Goal: Book appointment/travel/reservation

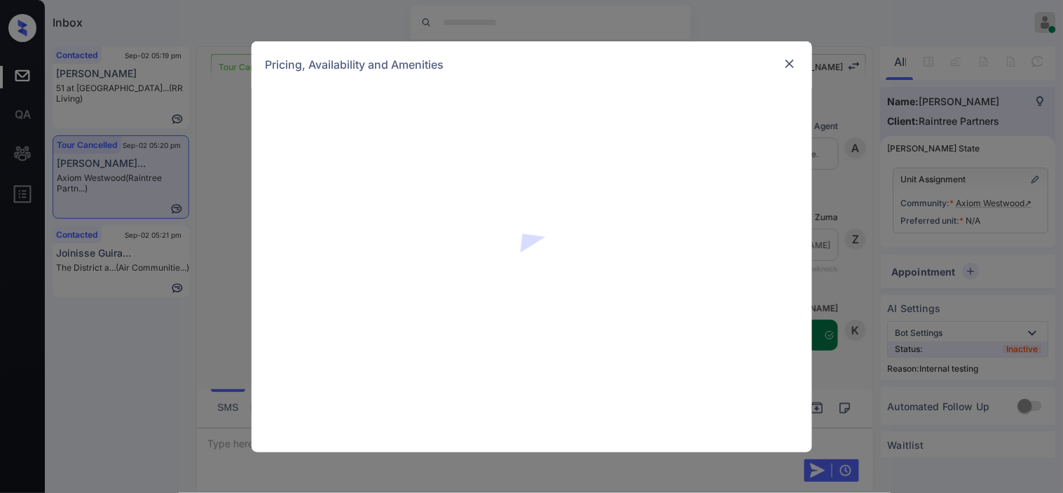
scroll to position [3078, 0]
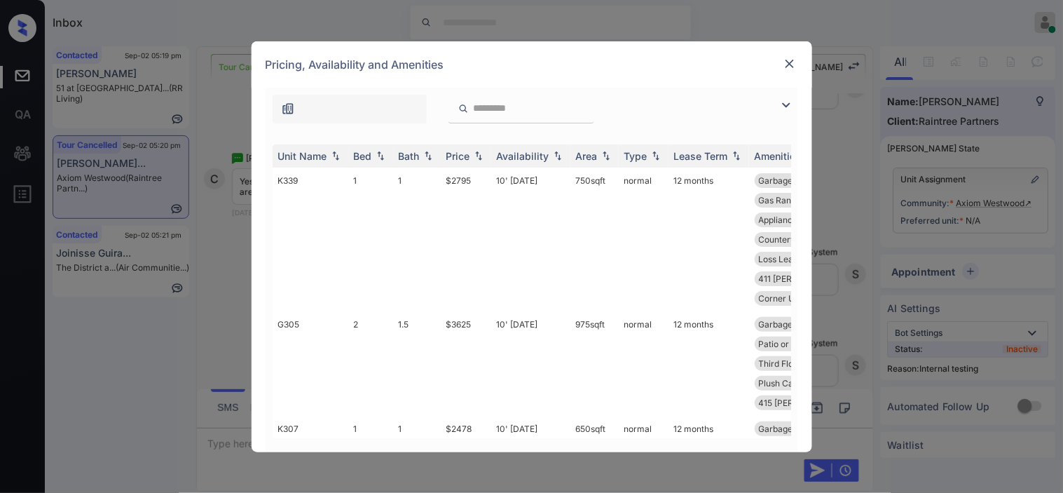
click at [791, 106] on img at bounding box center [786, 105] width 17 height 17
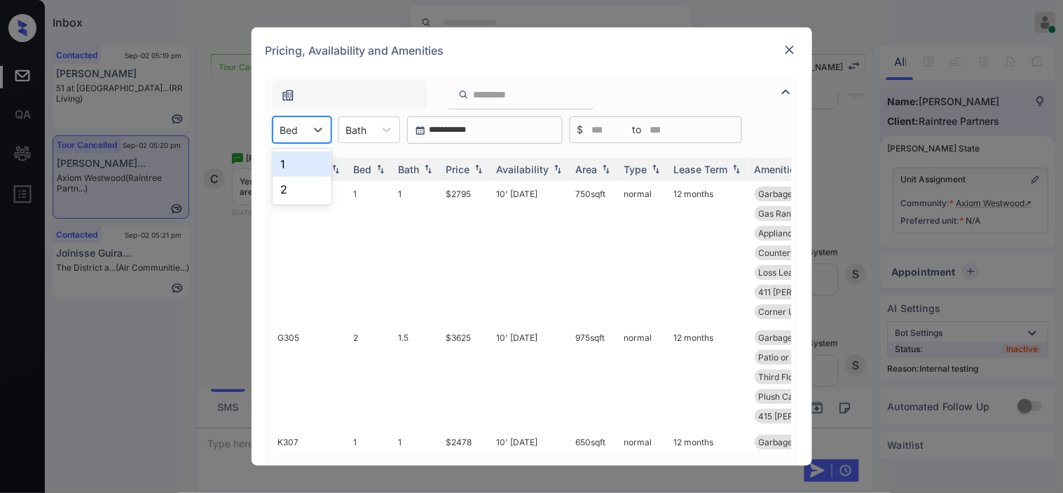
drag, startPoint x: 327, startPoint y: 134, endPoint x: 305, endPoint y: 137, distance: 22.6
click at [326, 134] on div at bounding box center [318, 129] width 25 height 25
drag, startPoint x: 290, startPoint y: 166, endPoint x: 404, endPoint y: 174, distance: 113.8
click at [293, 167] on div "1" at bounding box center [302, 163] width 59 height 25
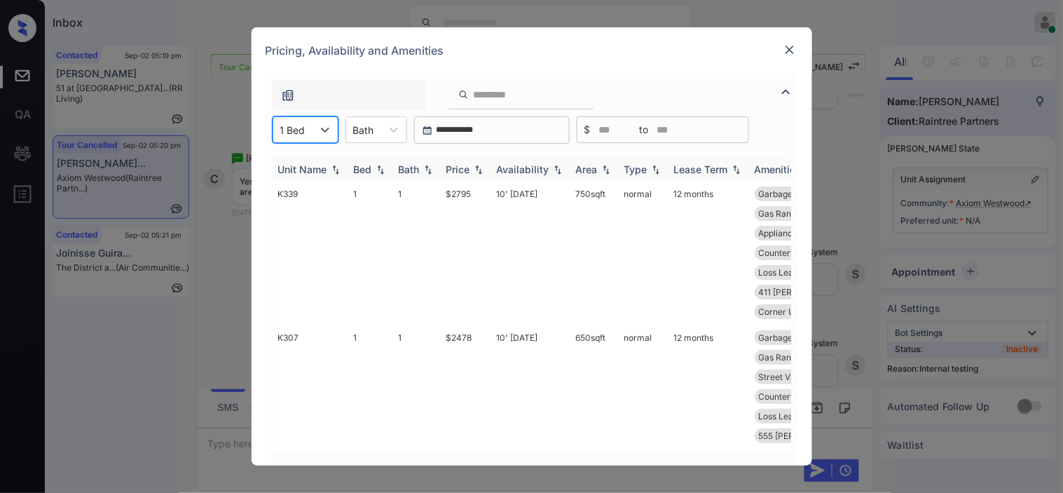
click at [473, 170] on img at bounding box center [479, 170] width 14 height 10
click at [473, 170] on img at bounding box center [479, 169] width 14 height 11
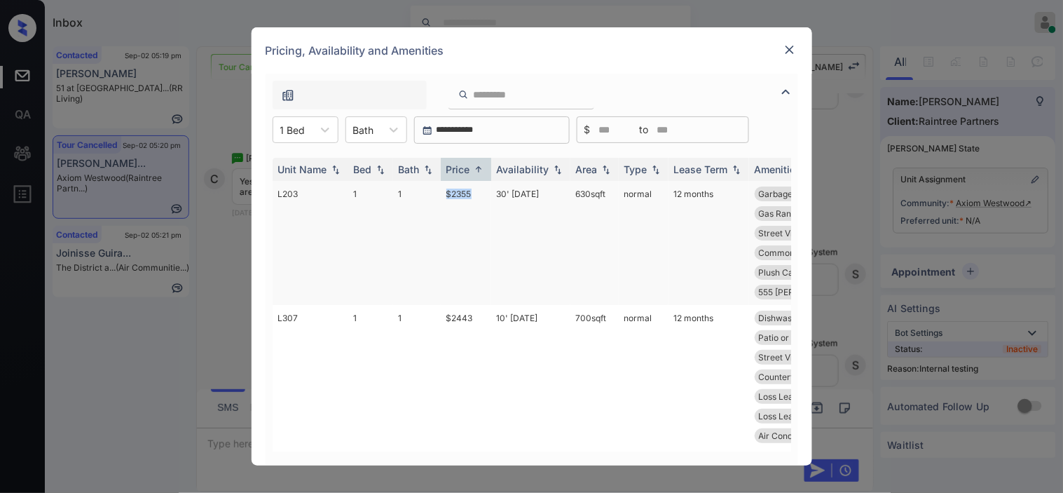
drag, startPoint x: 438, startPoint y: 191, endPoint x: 484, endPoint y: 194, distance: 45.6
click at [484, 194] on tr "L203 1 1 $2355 30' Aug 25 630 sqft normal 12 months Garbage Disposa... Dark Uni…" at bounding box center [639, 243] width 733 height 124
copy tr "$2355"
click at [799, 50] on div "Pricing, Availability and Amenities" at bounding box center [532, 50] width 561 height 46
click at [795, 41] on div at bounding box center [790, 49] width 17 height 17
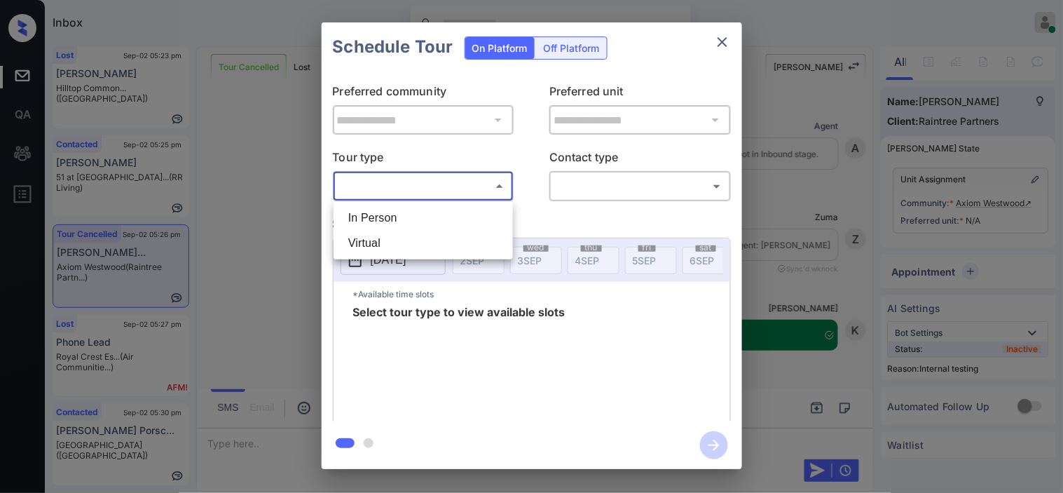
click at [400, 212] on li "In Person" at bounding box center [423, 217] width 172 height 25
type input "********"
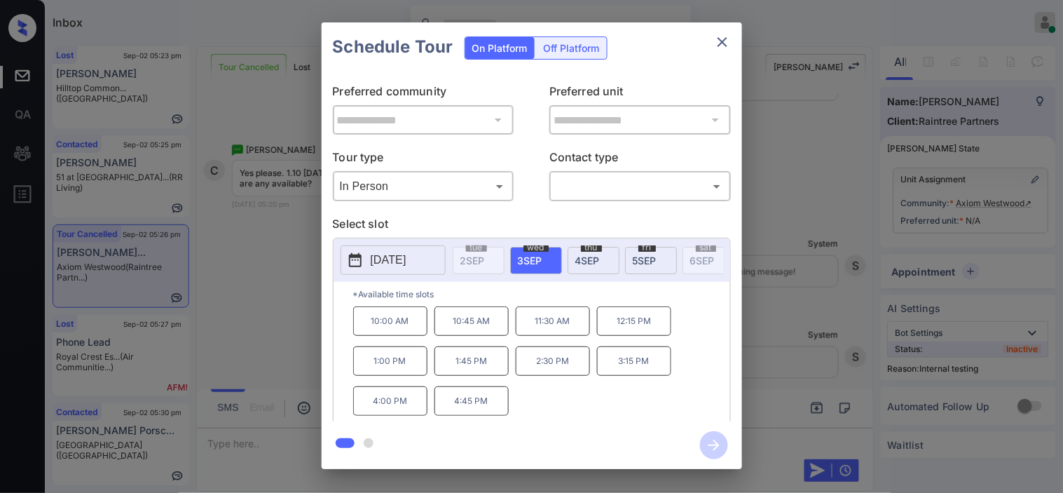
drag, startPoint x: 404, startPoint y: 221, endPoint x: 306, endPoint y: 219, distance: 98.2
click at [404, 220] on p "Select slot" at bounding box center [532, 226] width 398 height 22
click at [207, 205] on div "**********" at bounding box center [531, 245] width 1063 height 491
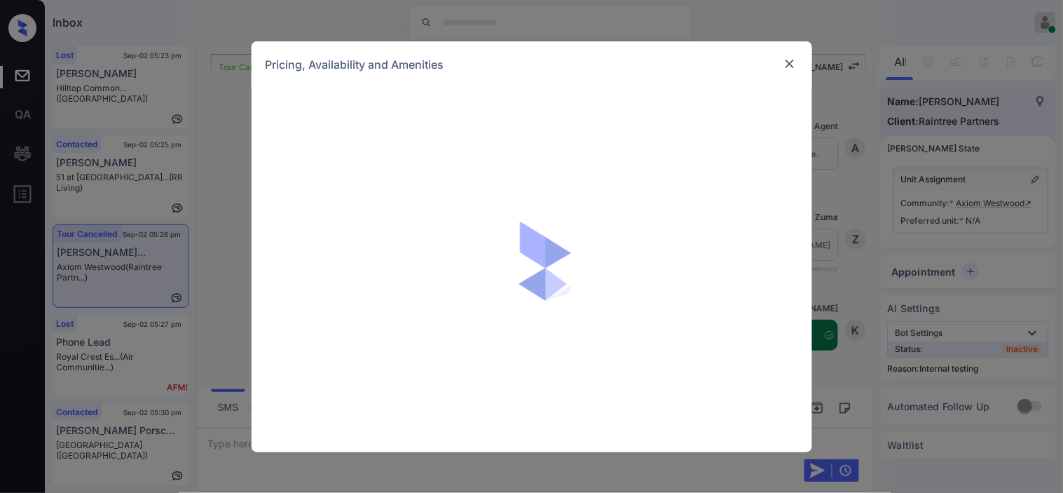
scroll to position [3398, 0]
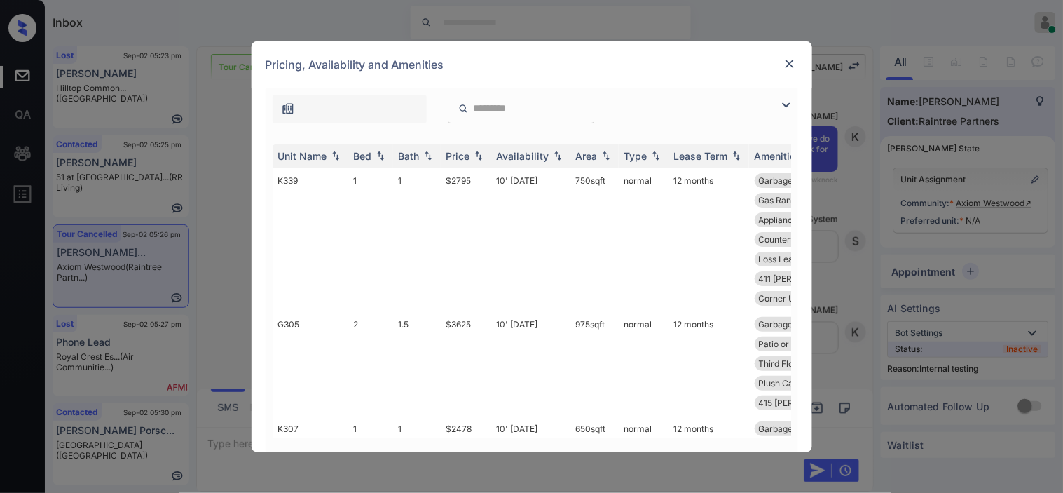
click at [780, 104] on div at bounding box center [532, 106] width 533 height 36
click at [786, 102] on img at bounding box center [786, 105] width 17 height 17
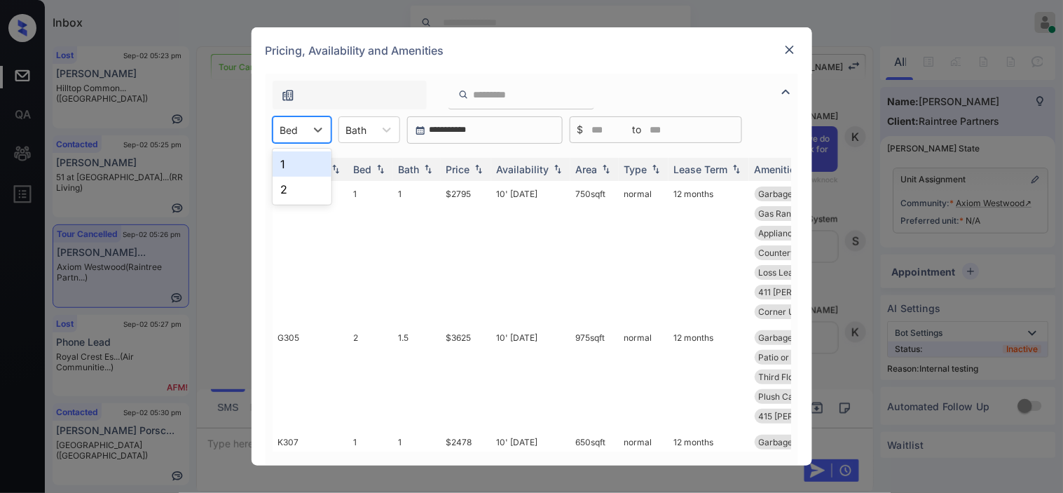
click at [305, 124] on div "Bed" at bounding box center [302, 129] width 59 height 27
click at [303, 164] on div "1" at bounding box center [302, 163] width 59 height 25
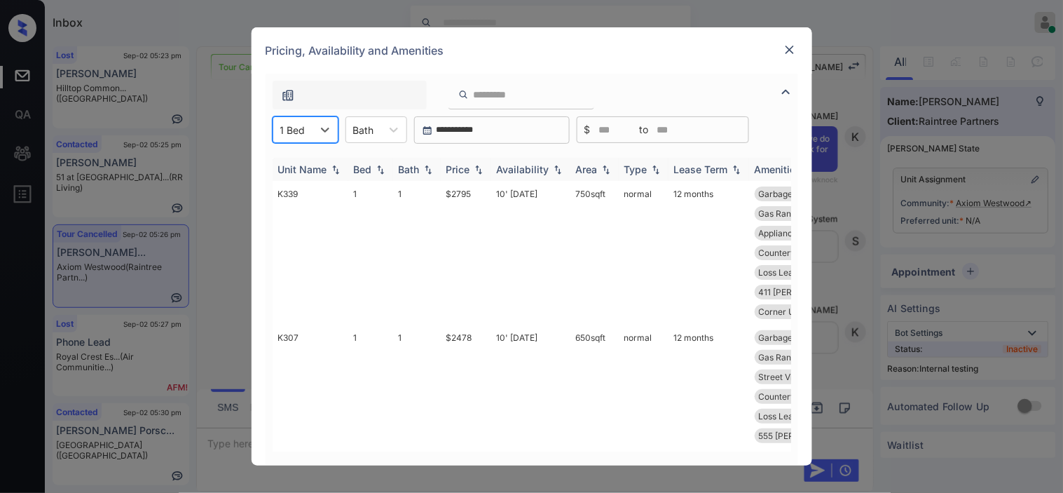
click at [478, 165] on img at bounding box center [479, 170] width 14 height 10
click at [477, 164] on img at bounding box center [479, 169] width 14 height 11
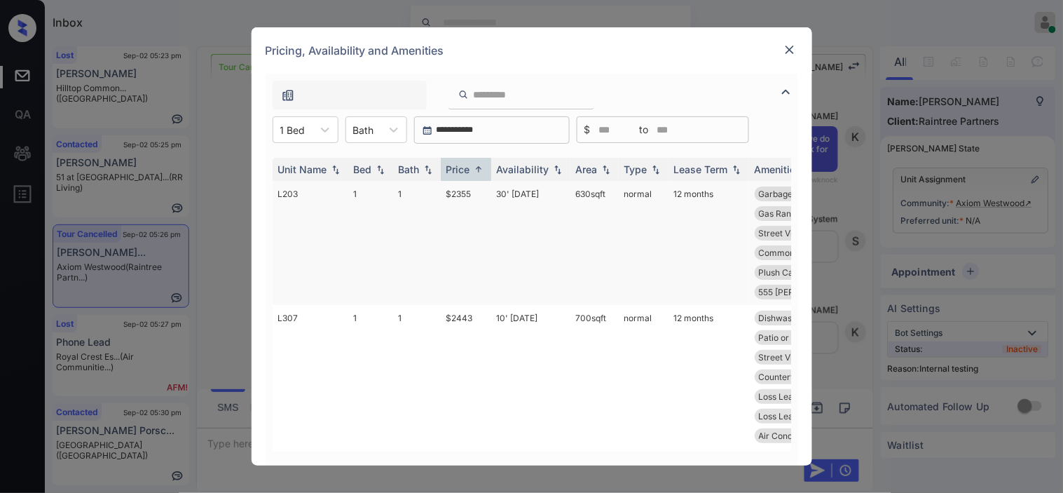
click at [467, 193] on td "$2355" at bounding box center [466, 243] width 50 height 124
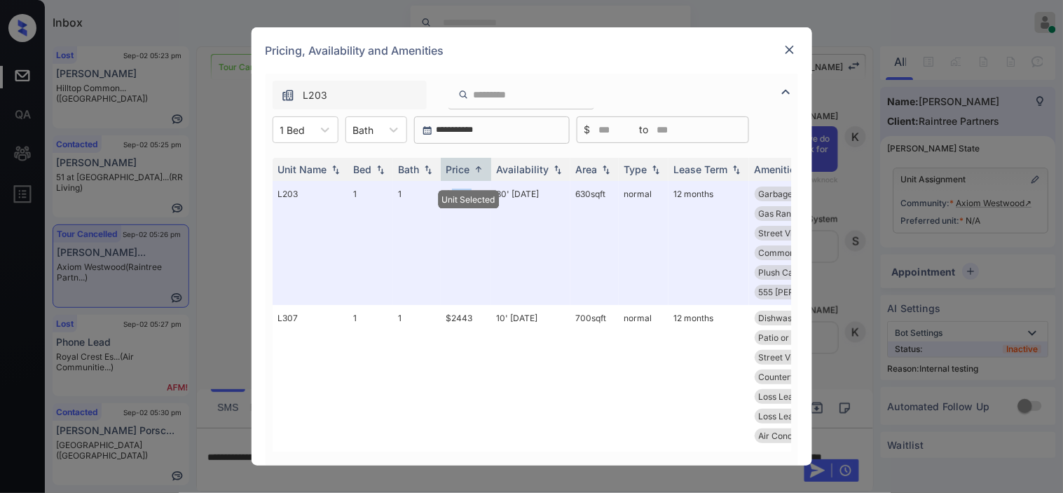
click at [787, 46] on img at bounding box center [790, 50] width 14 height 14
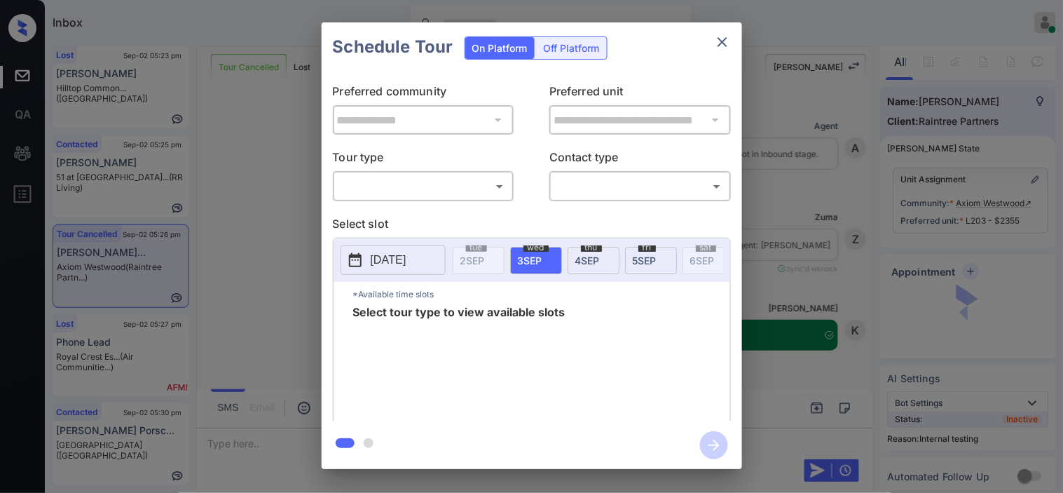
scroll to position [3398, 0]
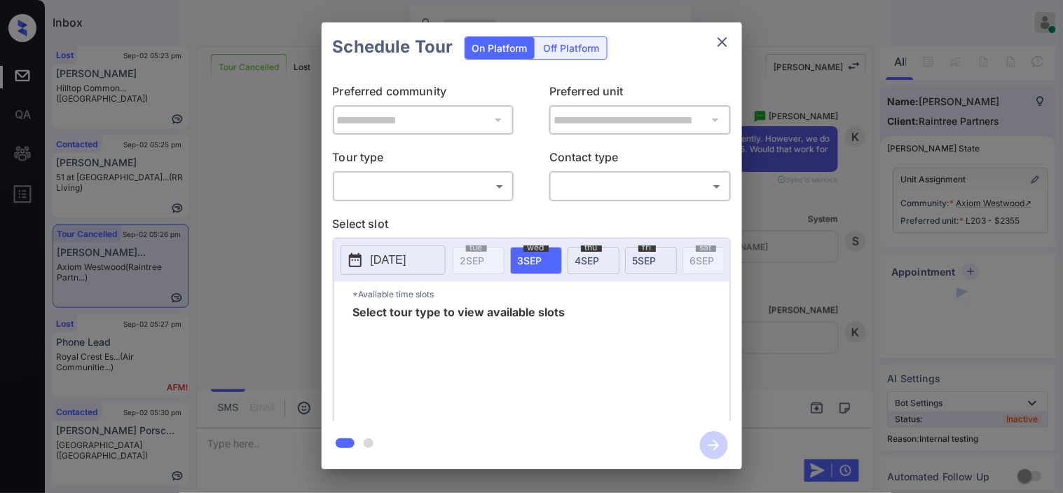
click at [432, 184] on body "Inbox Kristine Capara Online Set yourself offline Set yourself on break Profile…" at bounding box center [531, 246] width 1063 height 493
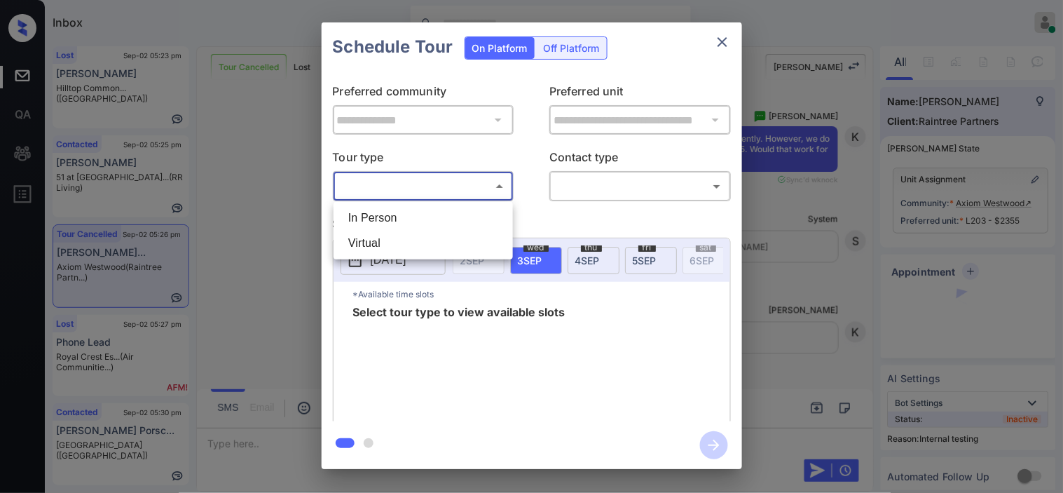
click at [428, 210] on li "In Person" at bounding box center [423, 217] width 172 height 25
type input "********"
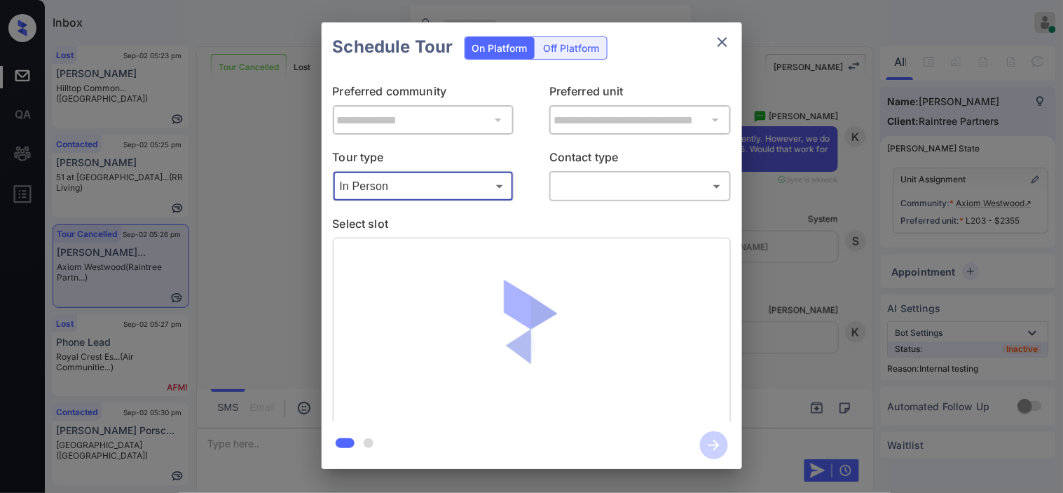
click at [585, 188] on body "Inbox Kristine Capara Online Set yourself offline Set yourself on break Profile…" at bounding box center [531, 246] width 1063 height 493
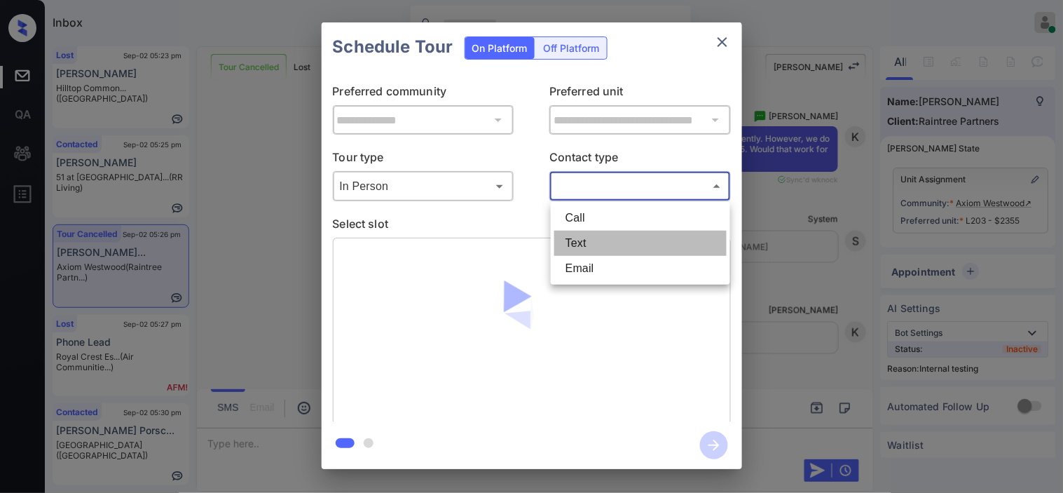
click at [589, 240] on li "Text" at bounding box center [640, 243] width 172 height 25
type input "****"
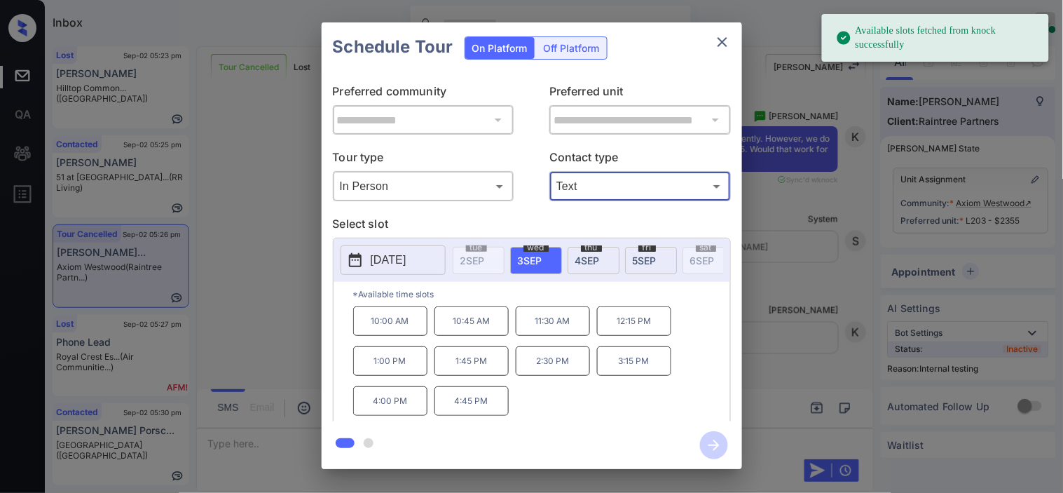
click at [408, 369] on p "1:00 PM" at bounding box center [390, 360] width 74 height 29
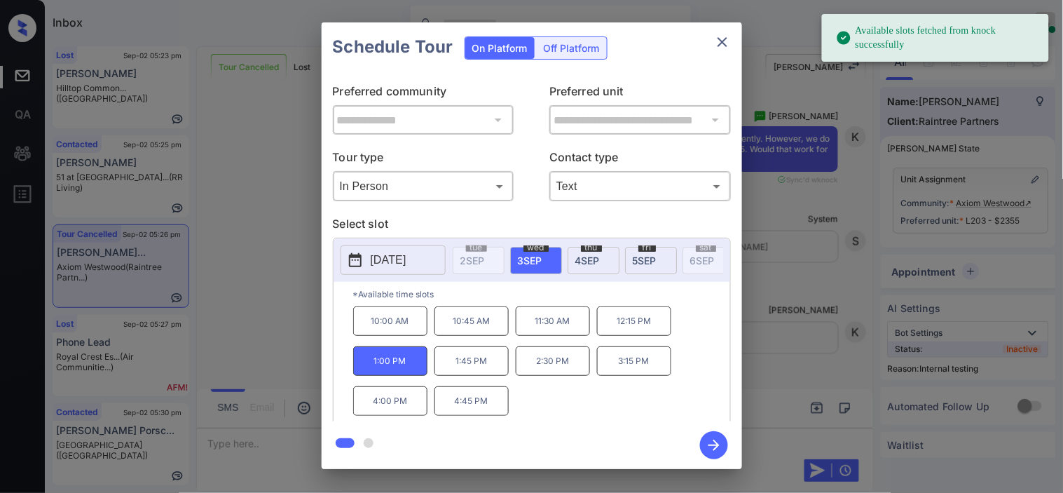
click at [716, 444] on icon "button" at bounding box center [714, 445] width 11 height 11
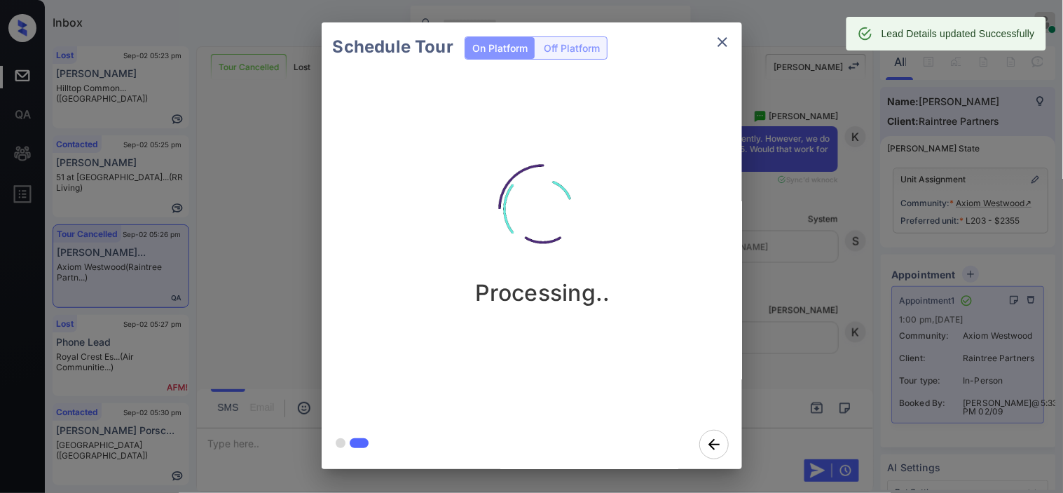
click at [829, 165] on div "Schedule Tour On Platform Off Platform Processing.." at bounding box center [531, 245] width 1063 height 491
